Goal: Download file/media

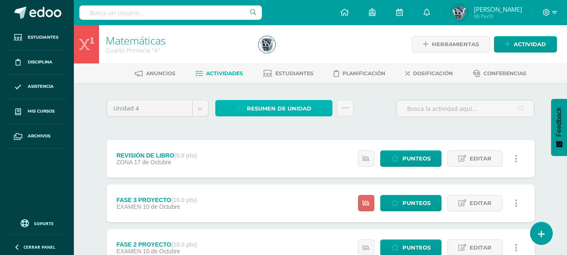
click at [284, 106] on span "Resumen de unidad" at bounding box center [279, 109] width 65 height 16
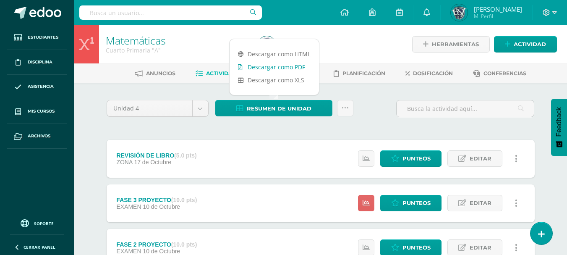
click at [285, 70] on link "Descargar como PDF" at bounding box center [274, 66] width 89 height 13
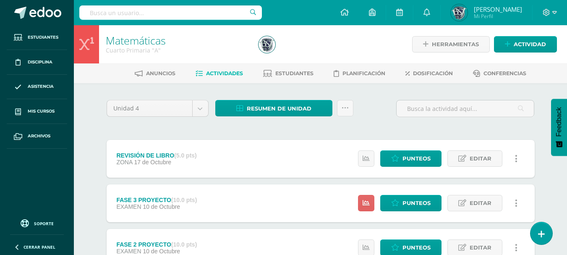
click at [340, 38] on div at bounding box center [333, 44] width 156 height 38
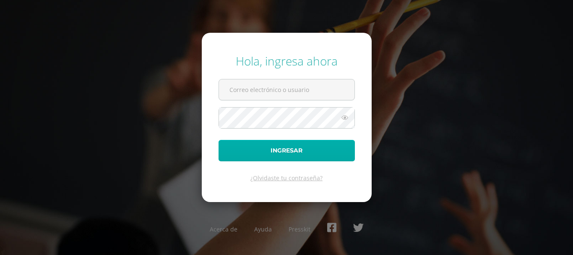
type input "bsimalij@bilinguesanjuan.edu.gt"
click at [287, 151] on button "Ingresar" at bounding box center [287, 150] width 136 height 21
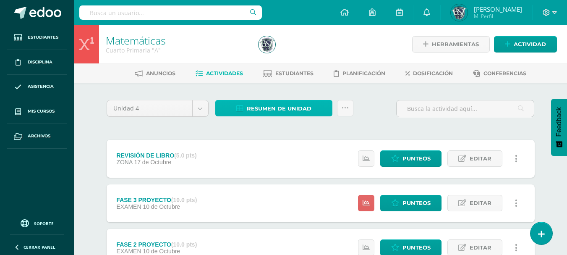
click at [284, 109] on span "Resumen de unidad" at bounding box center [279, 109] width 65 height 16
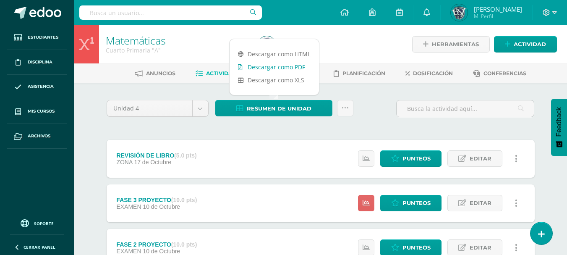
click at [287, 68] on link "Descargar como PDF" at bounding box center [274, 66] width 89 height 13
